Goal: Information Seeking & Learning: Learn about a topic

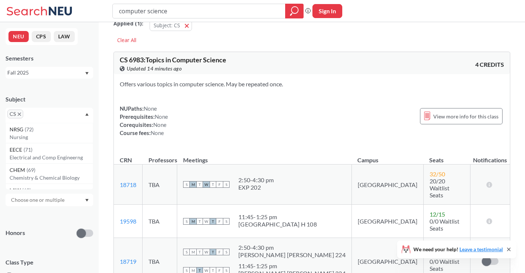
scroll to position [7, 0]
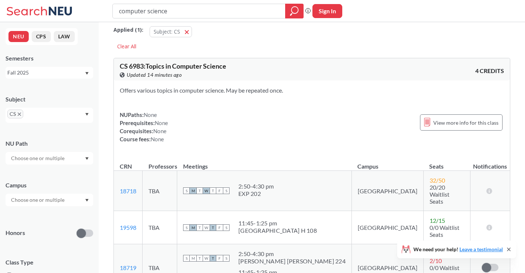
click at [85, 72] on icon "Dropdown arrow" at bounding box center [87, 73] width 4 height 3
click at [40, 88] on div "Fall 2023" at bounding box center [51, 87] width 83 height 8
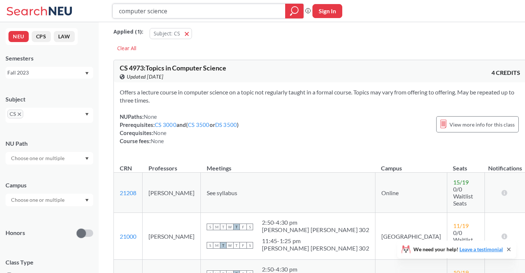
scroll to position [6, 0]
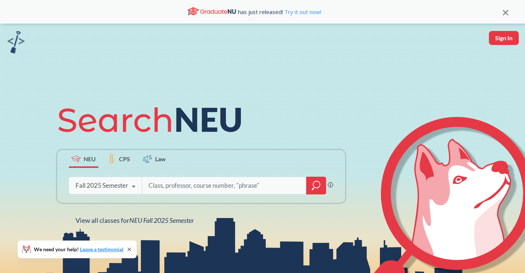
click at [14, 42] on img at bounding box center [15, 42] width 17 height 22
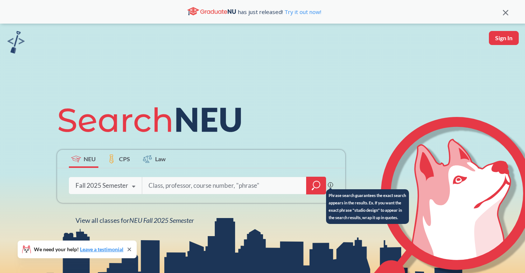
click at [328, 187] on icon at bounding box center [330, 184] width 5 height 5
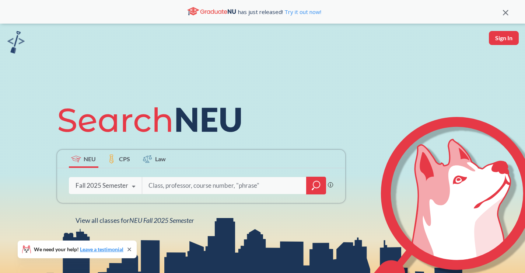
click at [119, 183] on div "Fall 2025 Semester" at bounding box center [102, 185] width 53 height 8
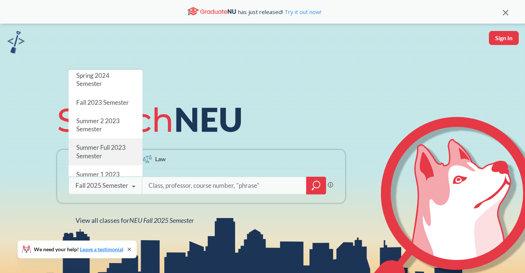
scroll to position [227, 0]
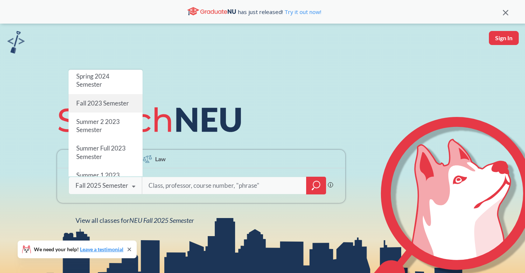
click at [119, 99] on span "Fall 2023 Semester" at bounding box center [102, 103] width 53 height 8
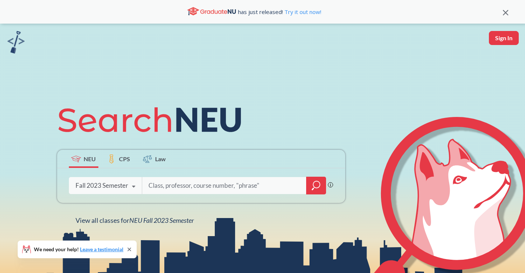
click at [281, 184] on input "search" at bounding box center [224, 185] width 153 height 15
click at [180, 216] on span "NEU Fall 2023 Semester" at bounding box center [161, 220] width 64 height 8
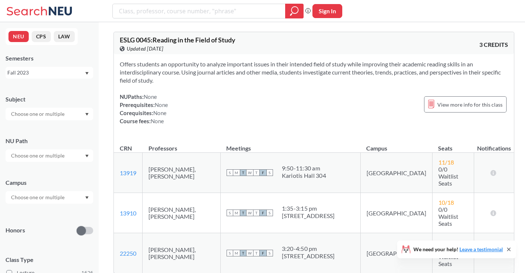
click at [71, 112] on div at bounding box center [50, 114] width 88 height 13
click at [76, 94] on div "Subject CS ( 107 ) Computer Science EECE ( 72 ) Electrical and Comp Engineerng …" at bounding box center [50, 104] width 88 height 32
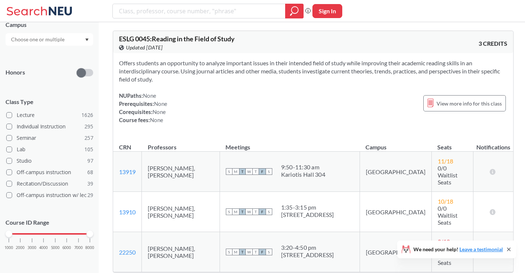
scroll to position [3, 0]
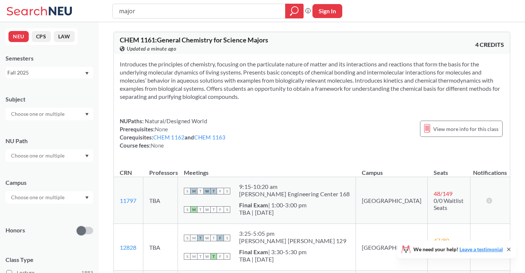
click at [278, 96] on section "Introduces the principles of chemistry, focusing on the particulate nature of m…" at bounding box center [312, 80] width 384 height 41
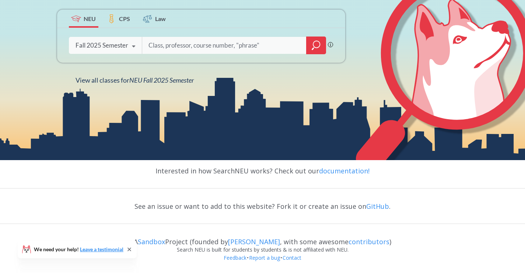
scroll to position [140, 0]
click at [331, 172] on link "documentation!" at bounding box center [344, 170] width 50 height 9
